Goal: Navigation & Orientation: Find specific page/section

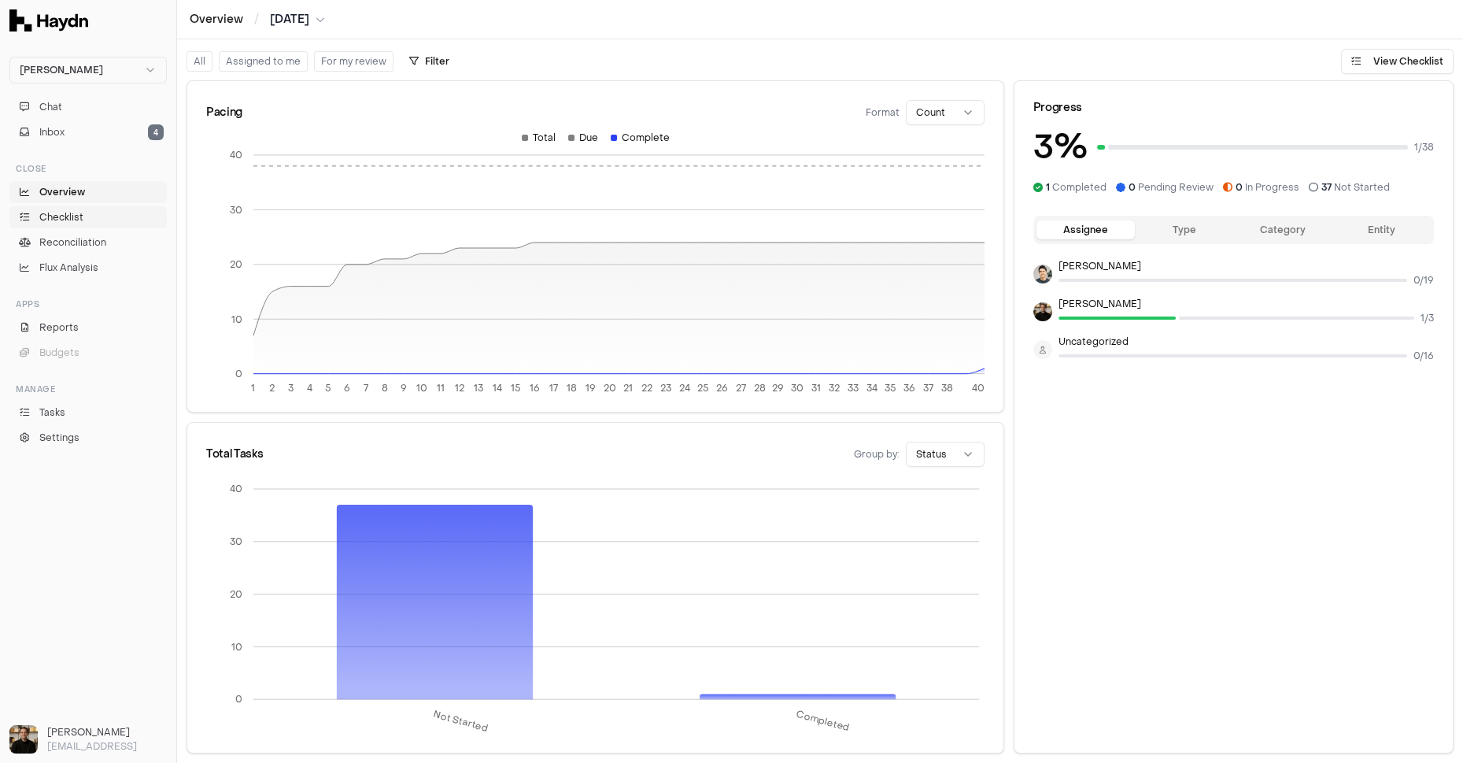
click at [65, 211] on span "Checklist" at bounding box center [61, 217] width 44 height 14
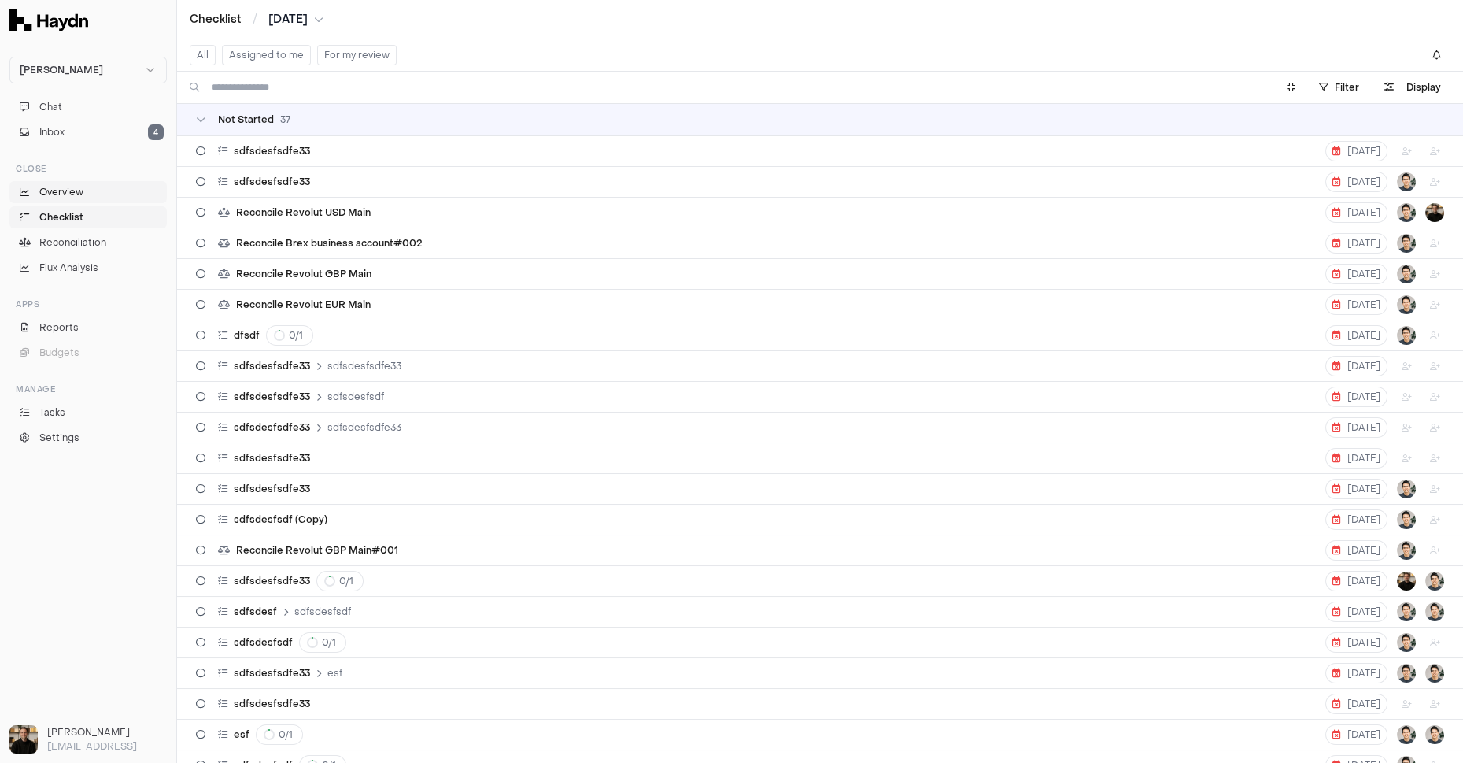
click at [69, 195] on span "Overview" at bounding box center [61, 192] width 44 height 14
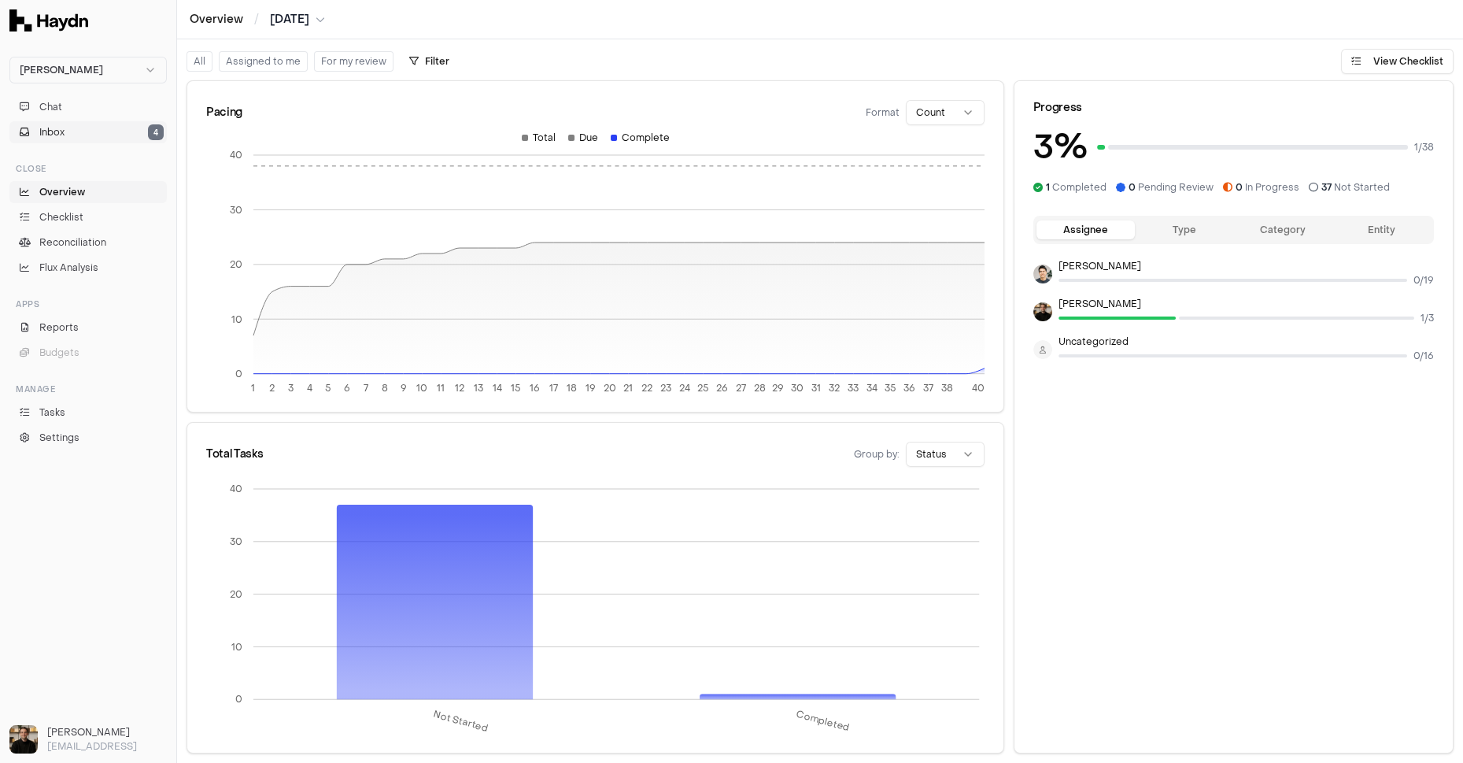
click at [98, 132] on button "Inbox 4" at bounding box center [87, 132] width 157 height 22
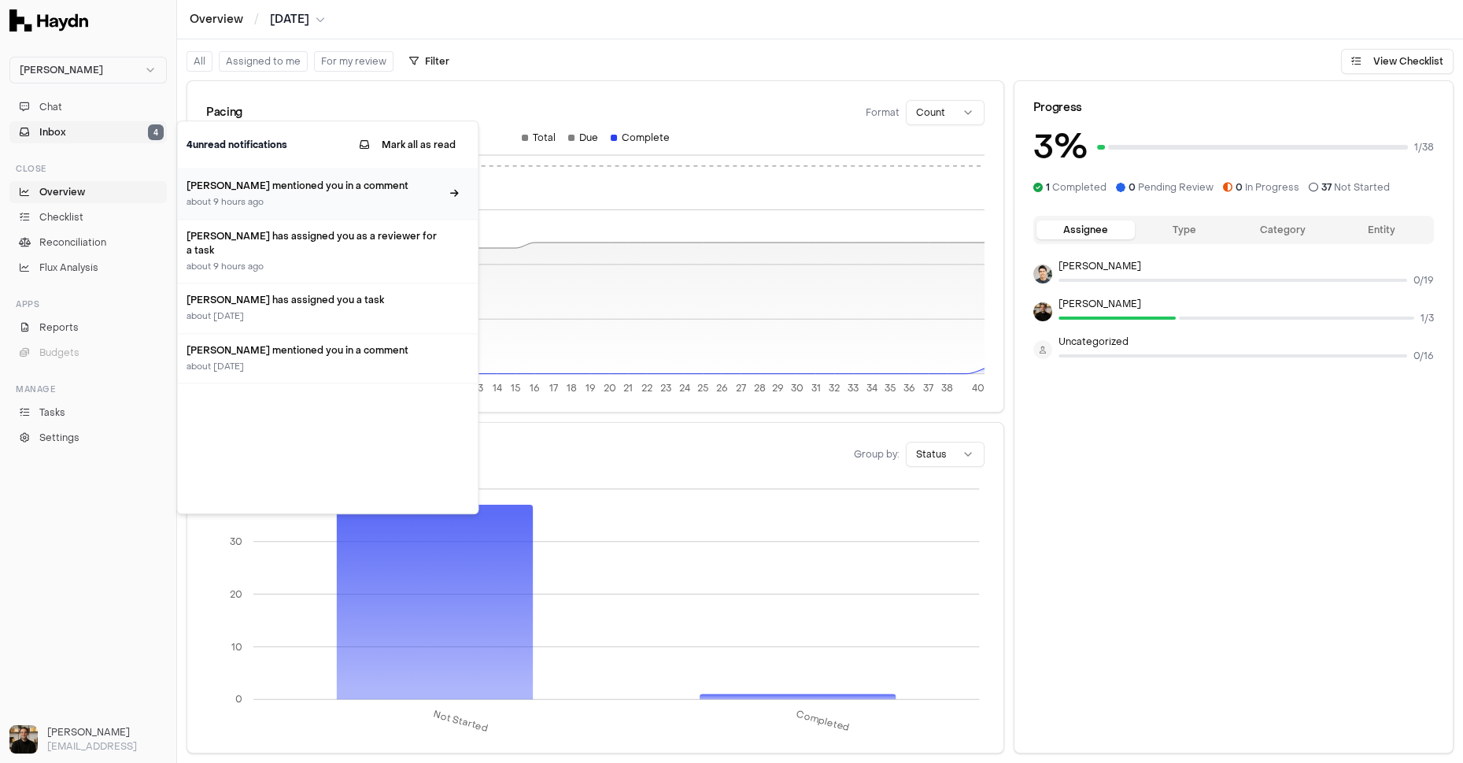
click at [307, 187] on h3 "[PERSON_NAME] mentioned you in a comment" at bounding box center [314, 186] width 254 height 14
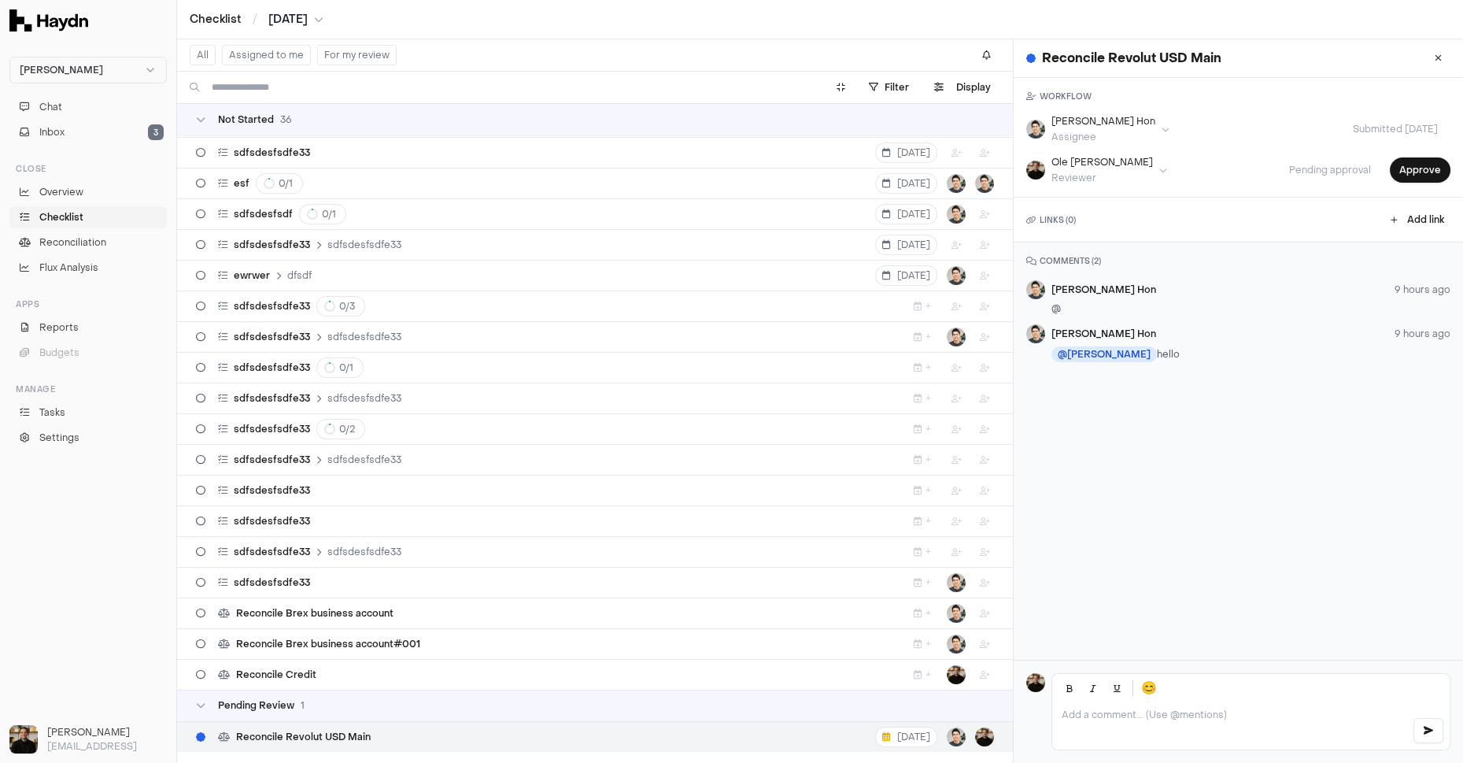
scroll to position [557, 0]
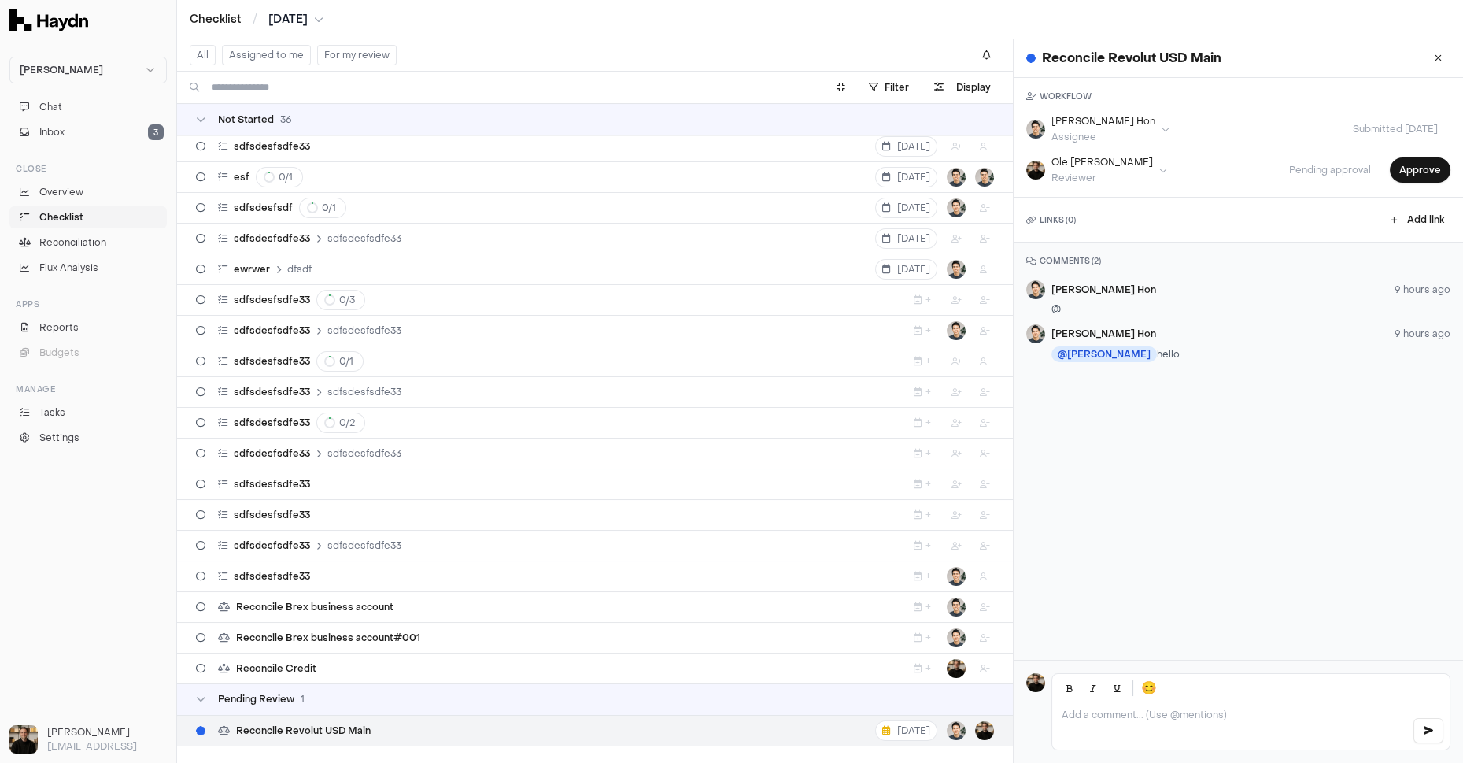
click at [1133, 714] on p at bounding box center [1231, 714] width 338 height 13
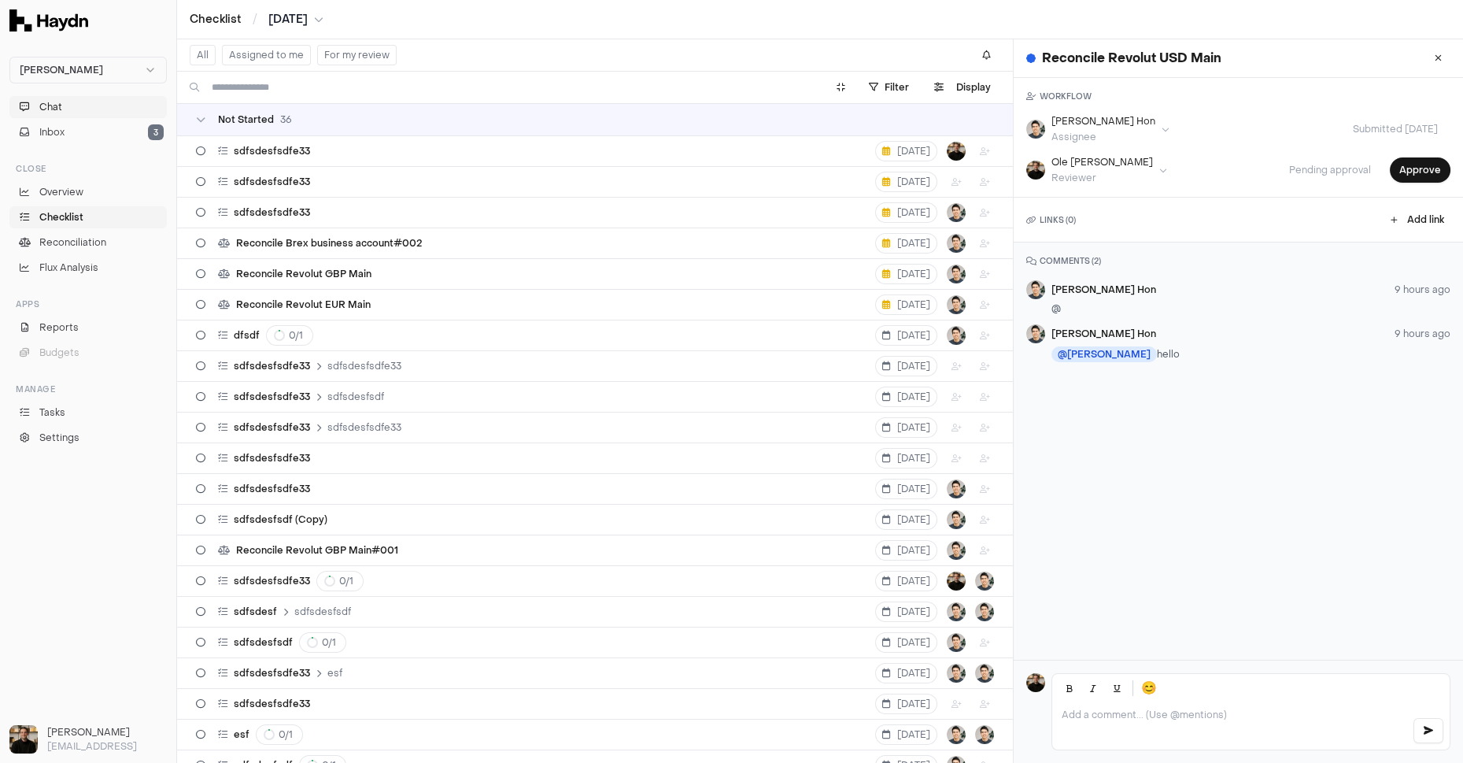
click at [71, 110] on button "Chat" at bounding box center [87, 107] width 157 height 22
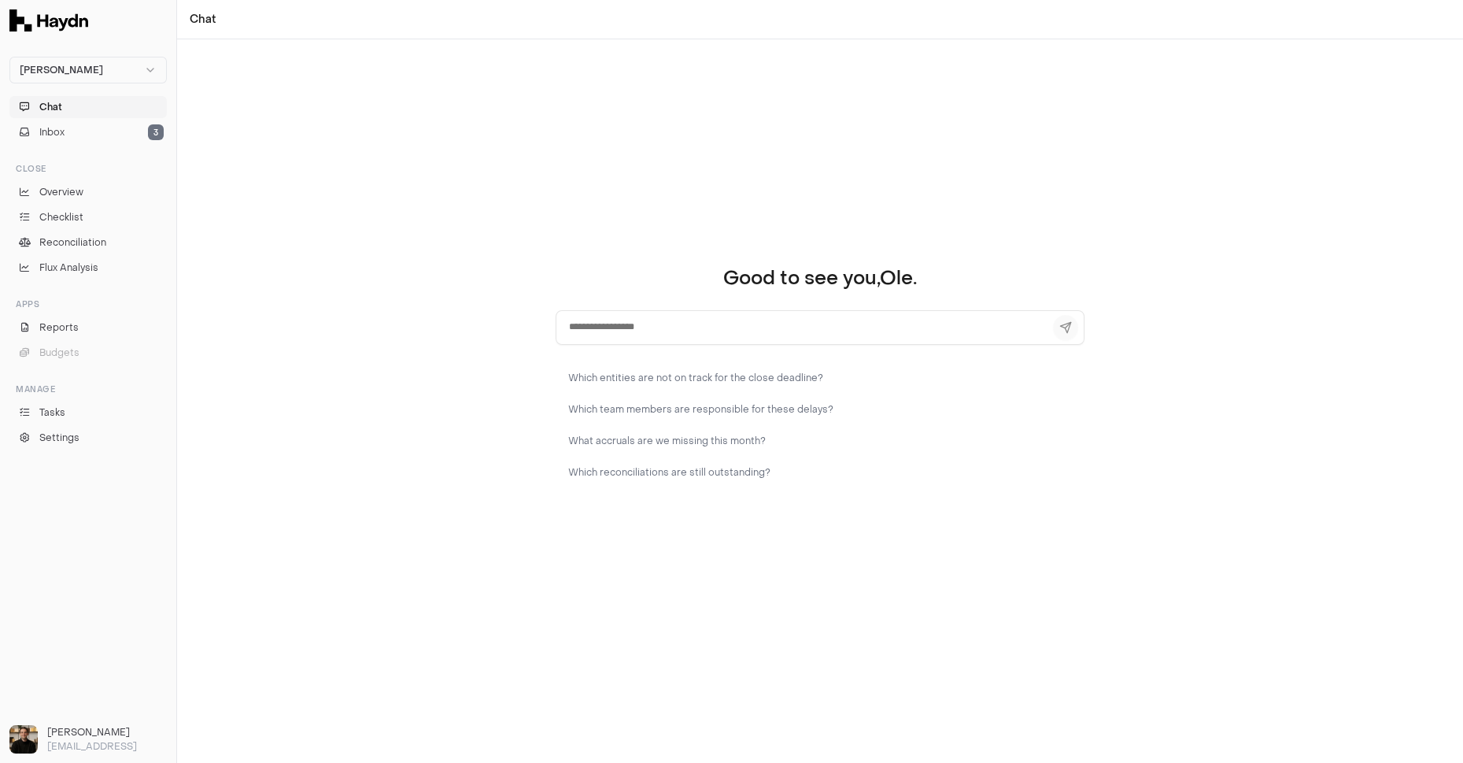
click at [598, 334] on textarea at bounding box center [820, 327] width 529 height 35
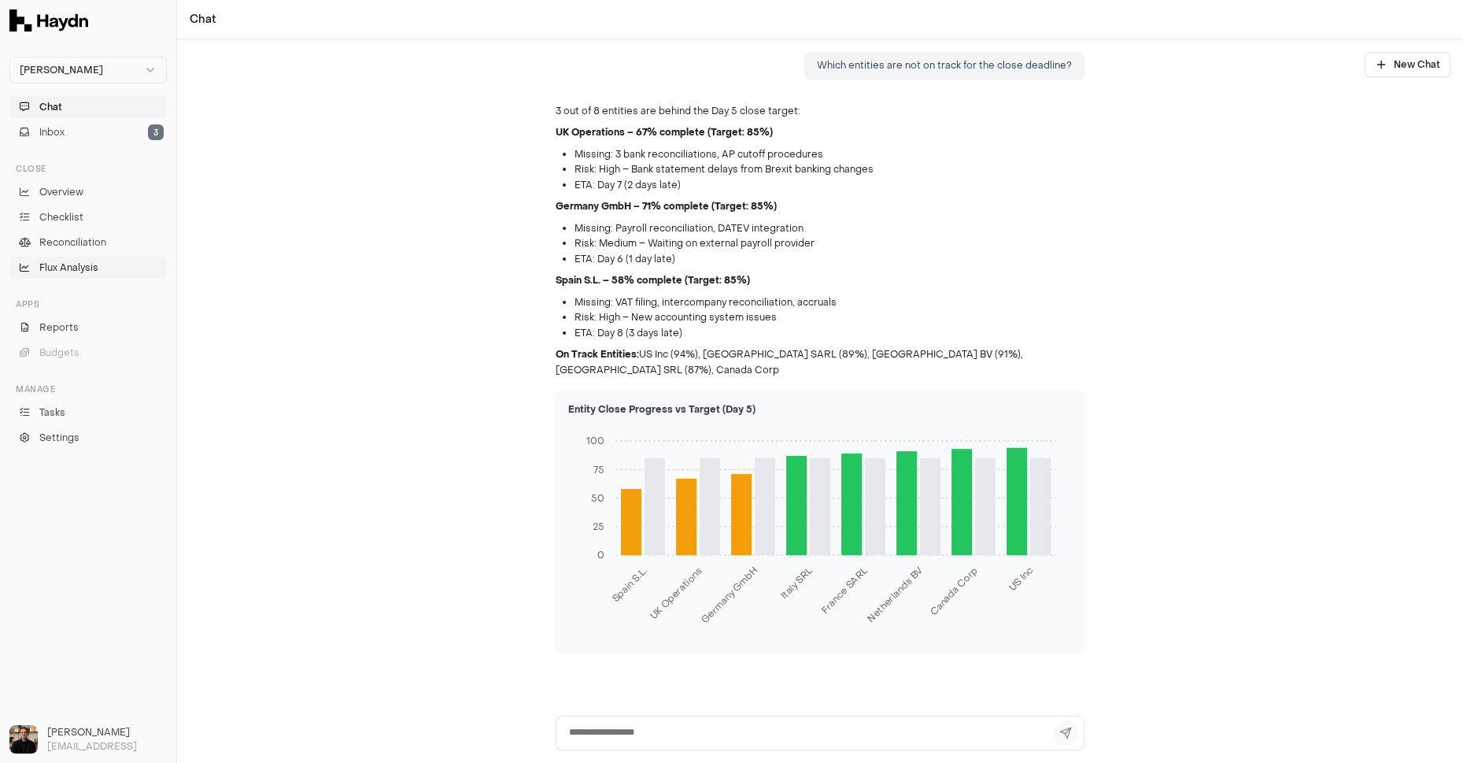
click at [79, 262] on span "Flux Analysis" at bounding box center [68, 267] width 59 height 14
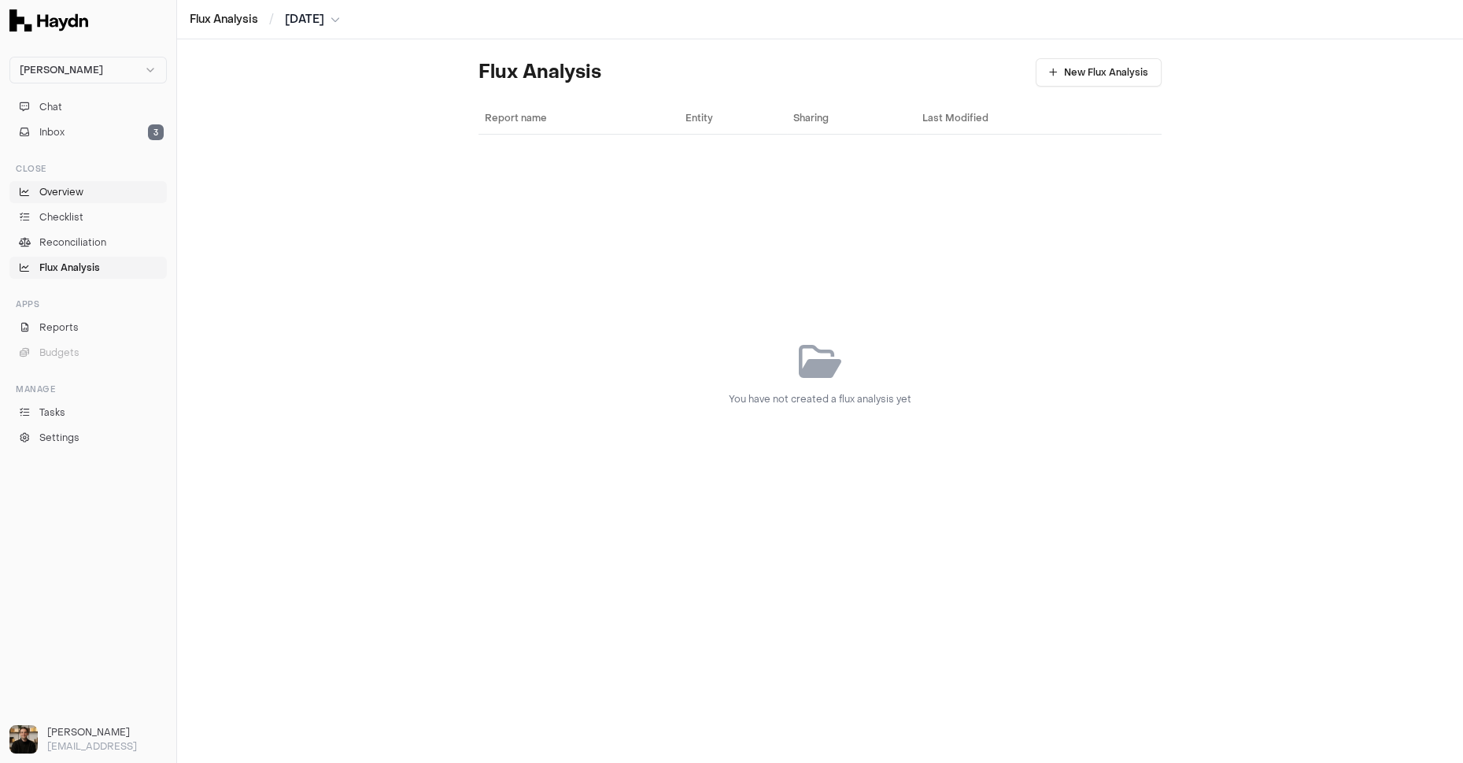
click at [78, 198] on link "Overview" at bounding box center [87, 192] width 157 height 22
